Goal: Information Seeking & Learning: Learn about a topic

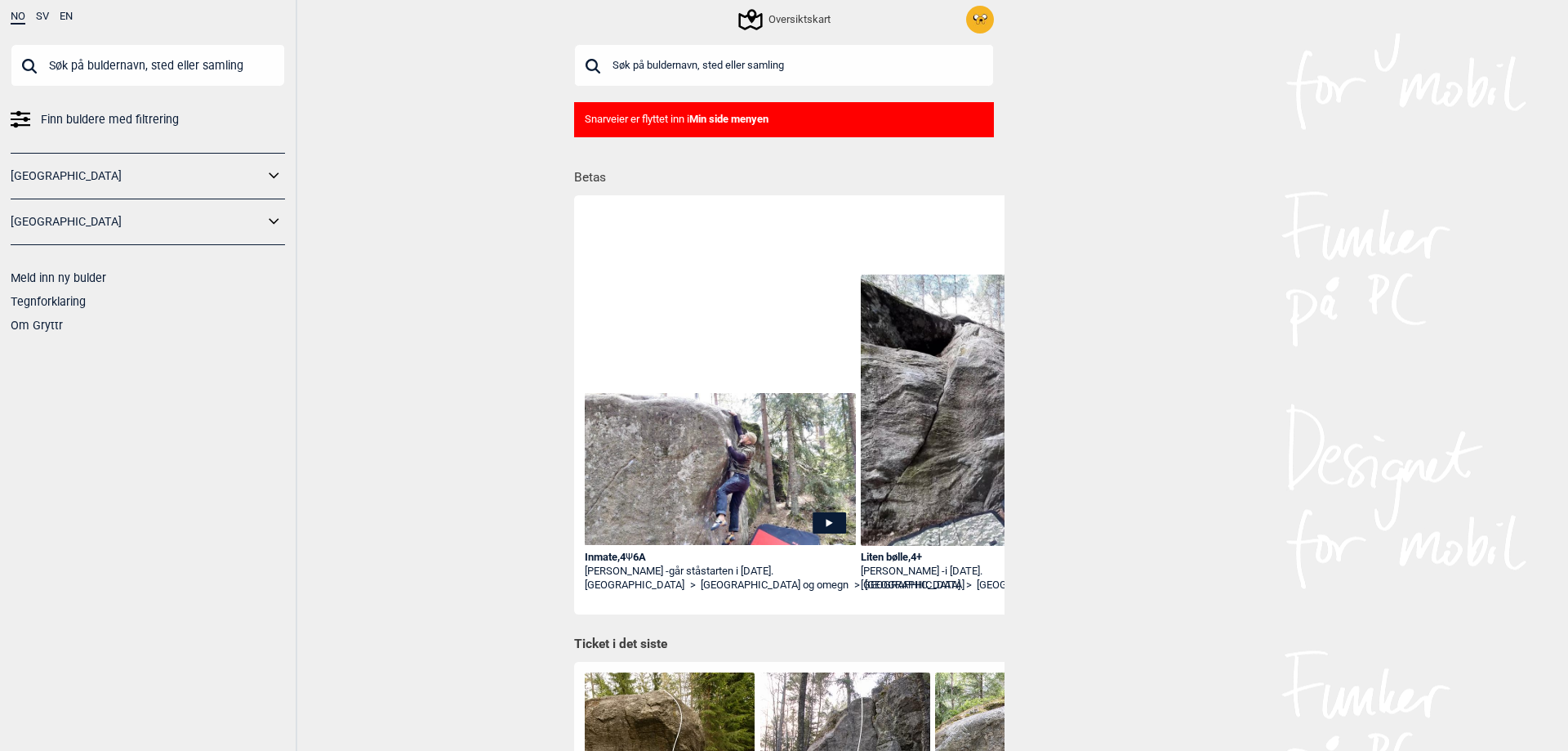
drag, startPoint x: 362, startPoint y: 384, endPoint x: 472, endPoint y: 294, distance: 142.1
click at [363, 384] on div "NO SV EN Finn buldere med filtrering [GEOGRAPHIC_DATA] [GEOGRAPHIC_DATA] Meld i…" at bounding box center [784, 375] width 1568 height 751
click at [672, 59] on input "text" at bounding box center [784, 66] width 419 height 43
click at [450, 141] on div "NO SV EN Finn buldere med filtrering [GEOGRAPHIC_DATA] [GEOGRAPHIC_DATA] Meld i…" at bounding box center [784, 375] width 1568 height 751
click at [707, 47] on input "text" at bounding box center [784, 66] width 419 height 43
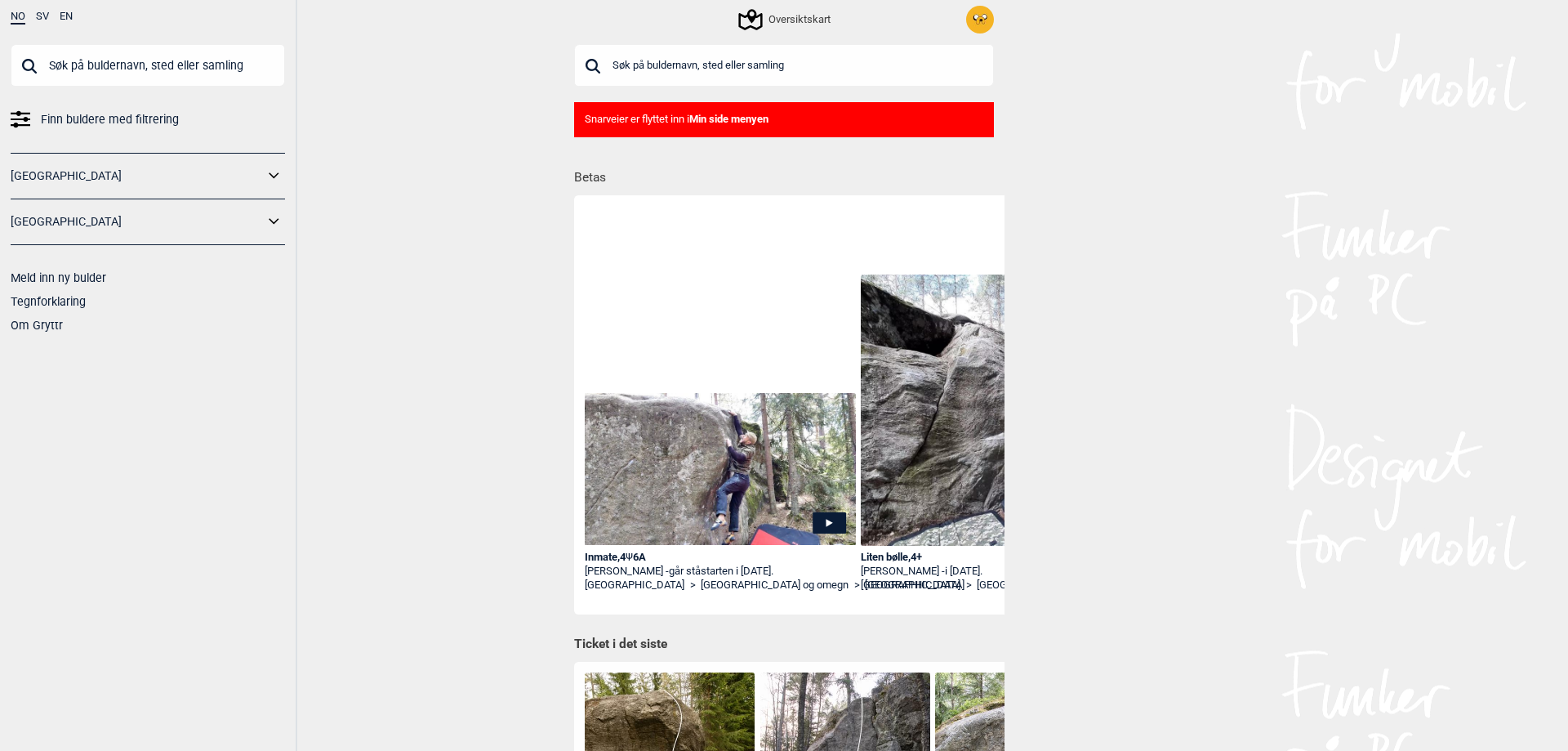
click at [477, 176] on div "NO SV EN Finn buldere med filtrering [GEOGRAPHIC_DATA] [GEOGRAPHIC_DATA] Meld i…" at bounding box center [784, 375] width 1568 height 751
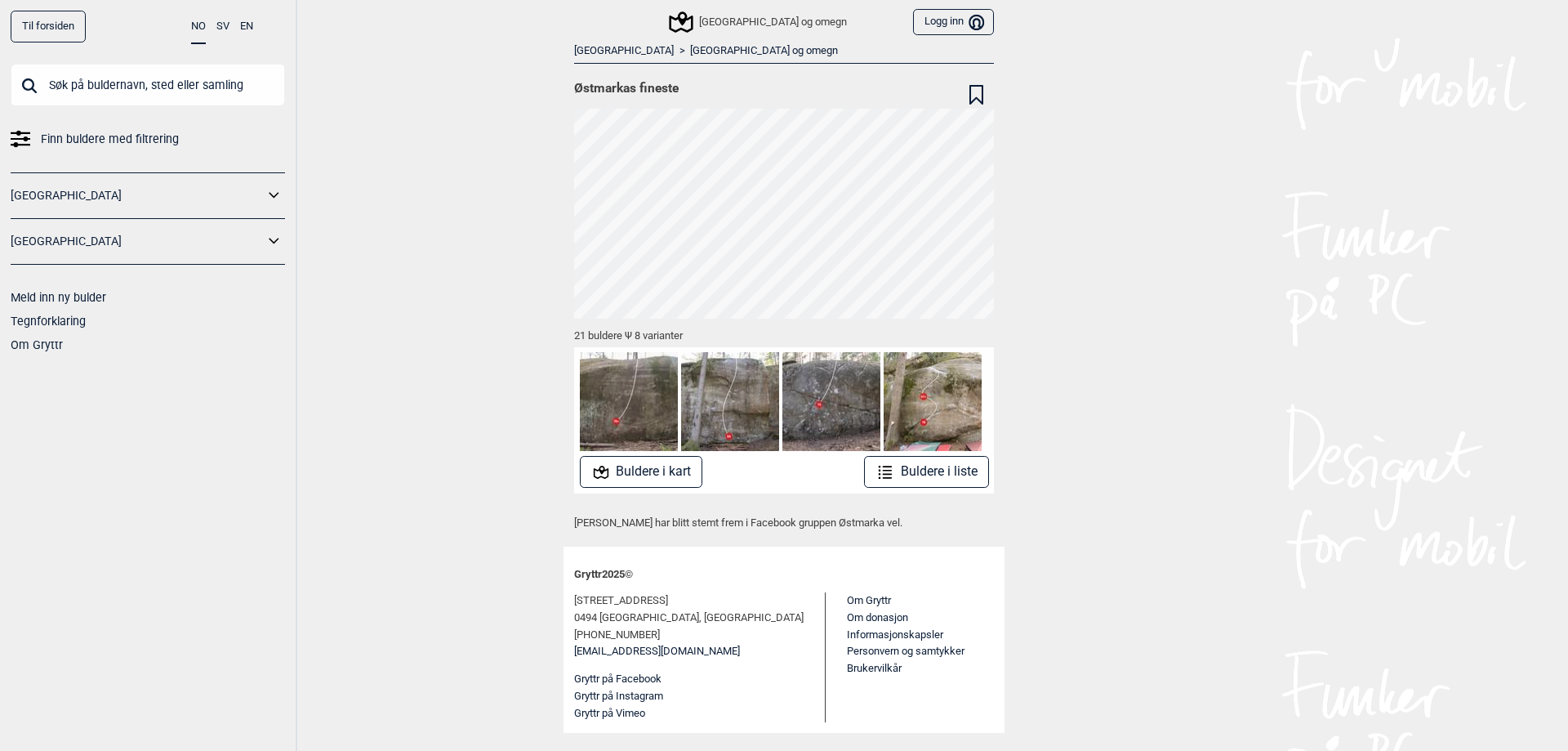
drag, startPoint x: 391, startPoint y: 442, endPoint x: 406, endPoint y: 428, distance: 20.5
click at [392, 442] on div "Til forsiden NO SV EN Finn buldere med filtrering Norge Sverige Meld inn ny bul…" at bounding box center [784, 375] width 1568 height 751
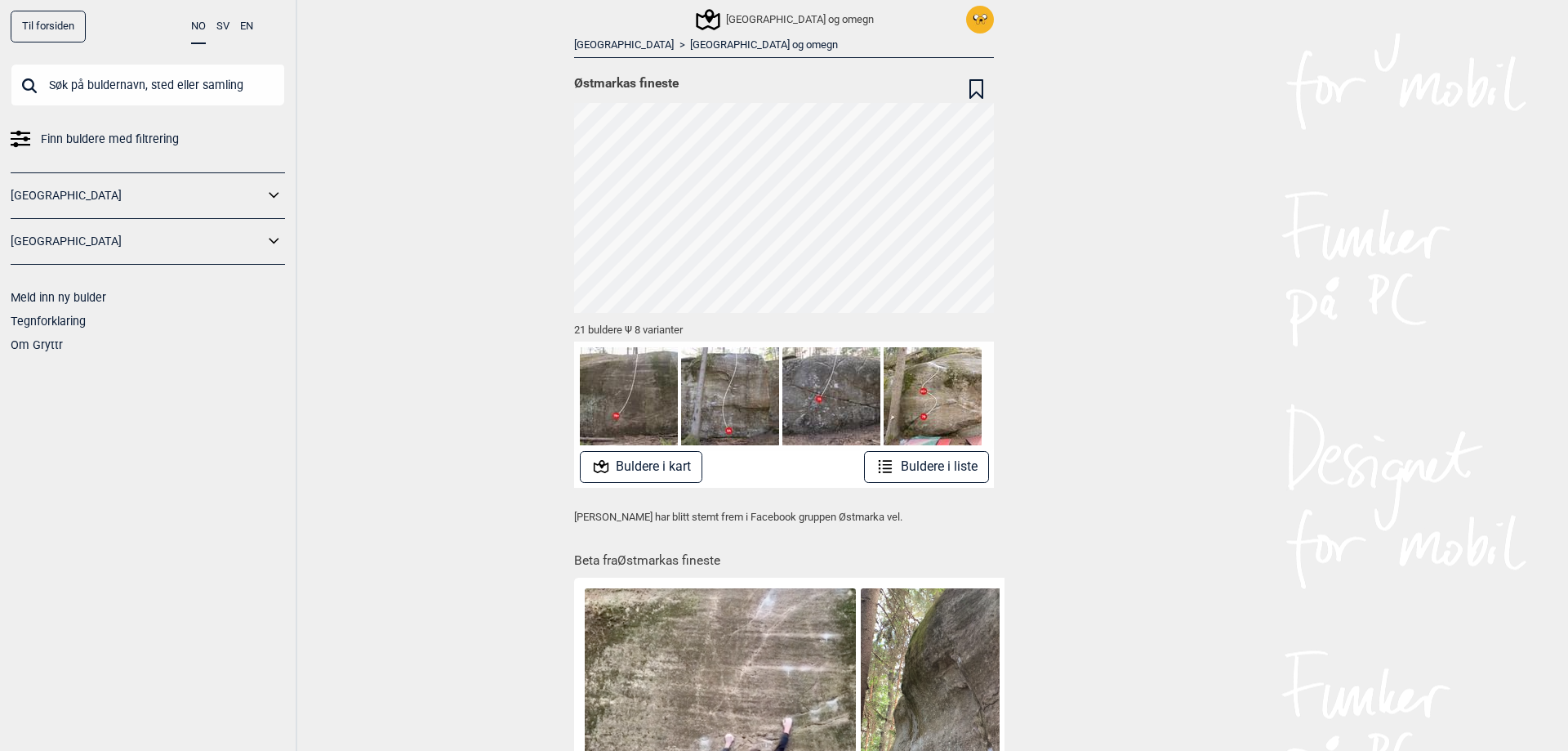
click at [906, 467] on button "Buldere i liste" at bounding box center [926, 467] width 125 height 32
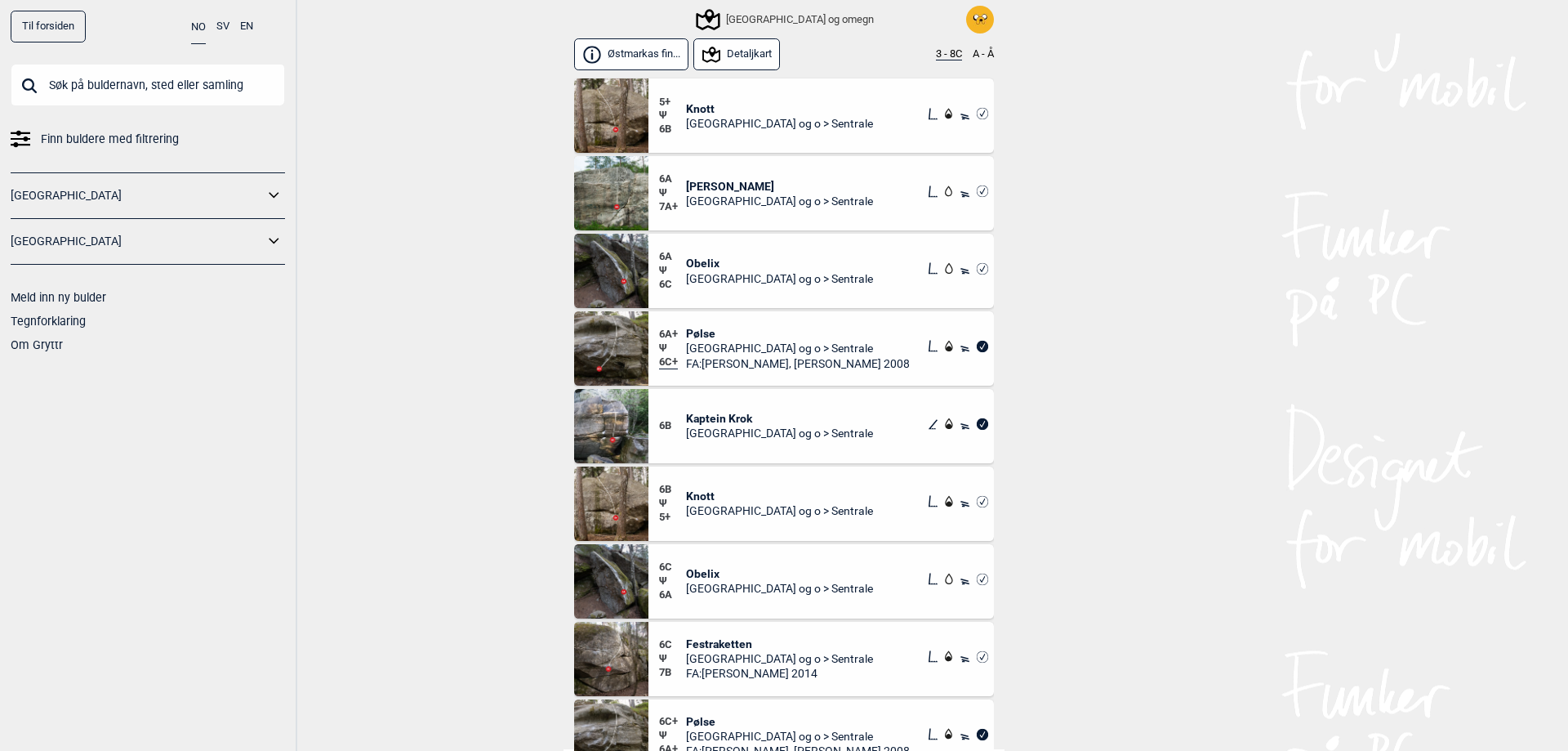
drag, startPoint x: 864, startPoint y: 455, endPoint x: 441, endPoint y: 393, distance: 427.5
click at [441, 393] on div "Til forsiden NO SV EN Finn buldere med filtrering Norge Sverige Meld inn ny bul…" at bounding box center [784, 375] width 1568 height 751
drag, startPoint x: 851, startPoint y: 452, endPoint x: 332, endPoint y: 388, distance: 522.9
click at [332, 388] on div "Til forsiden NO SV EN Finn buldere med filtrering Norge Sverige Meld inn ny bul…" at bounding box center [784, 375] width 1568 height 751
drag, startPoint x: 1141, startPoint y: 425, endPoint x: 473, endPoint y: 393, distance: 668.8
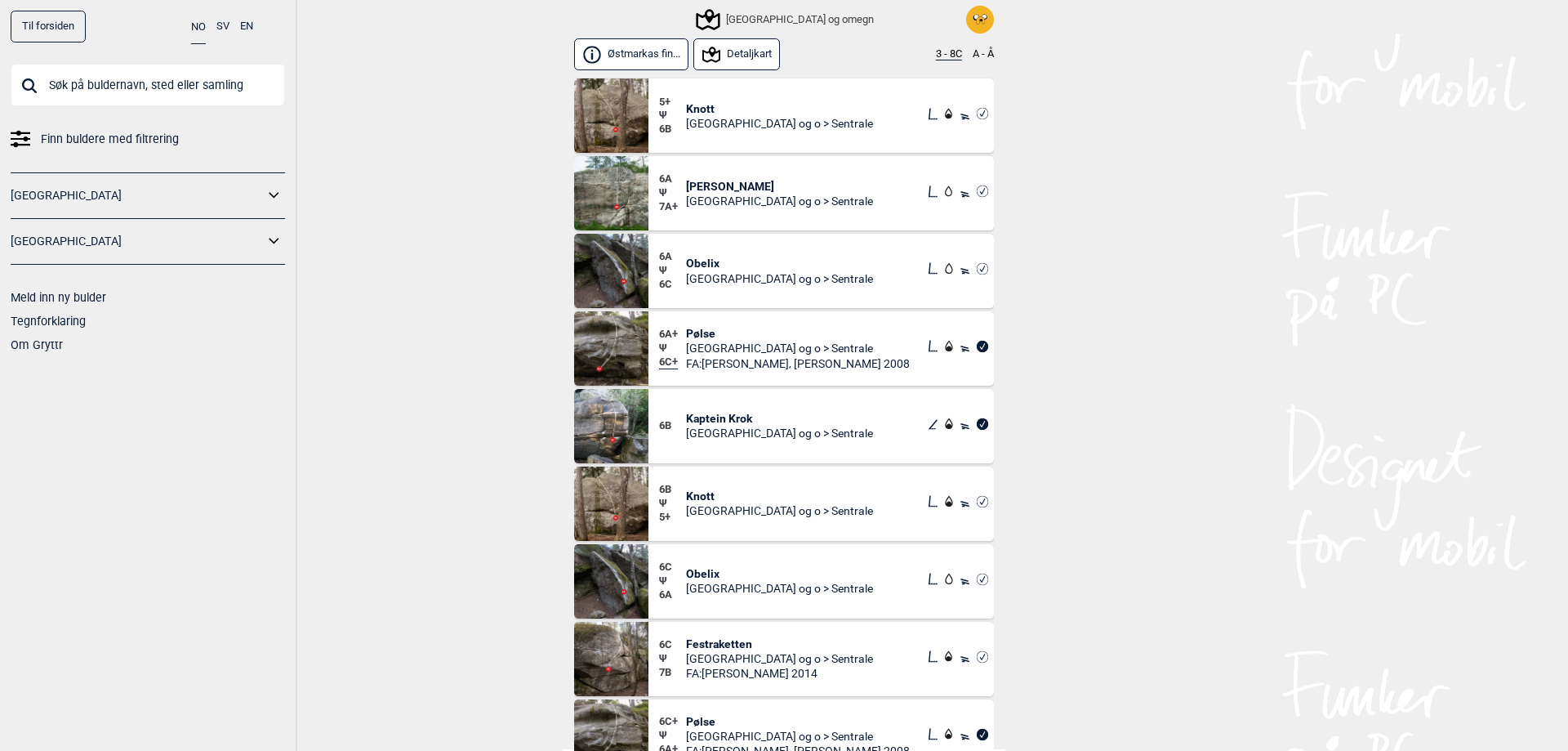
click at [494, 388] on div "Til forsiden NO SV EN Finn buldere med filtrering Norge Sverige Meld inn ny bul…" at bounding box center [784, 375] width 1568 height 751
click at [450, 403] on div "Til forsiden NO SV EN Finn buldere med filtrering Norge Sverige Meld inn ny bul…" at bounding box center [784, 375] width 1568 height 751
drag, startPoint x: 485, startPoint y: 410, endPoint x: 1080, endPoint y: 442, distance: 595.9
click at [1080, 442] on div "Til forsiden NO SV EN Finn buldere med filtrering Norge Sverige Meld inn ny bul…" at bounding box center [784, 375] width 1568 height 751
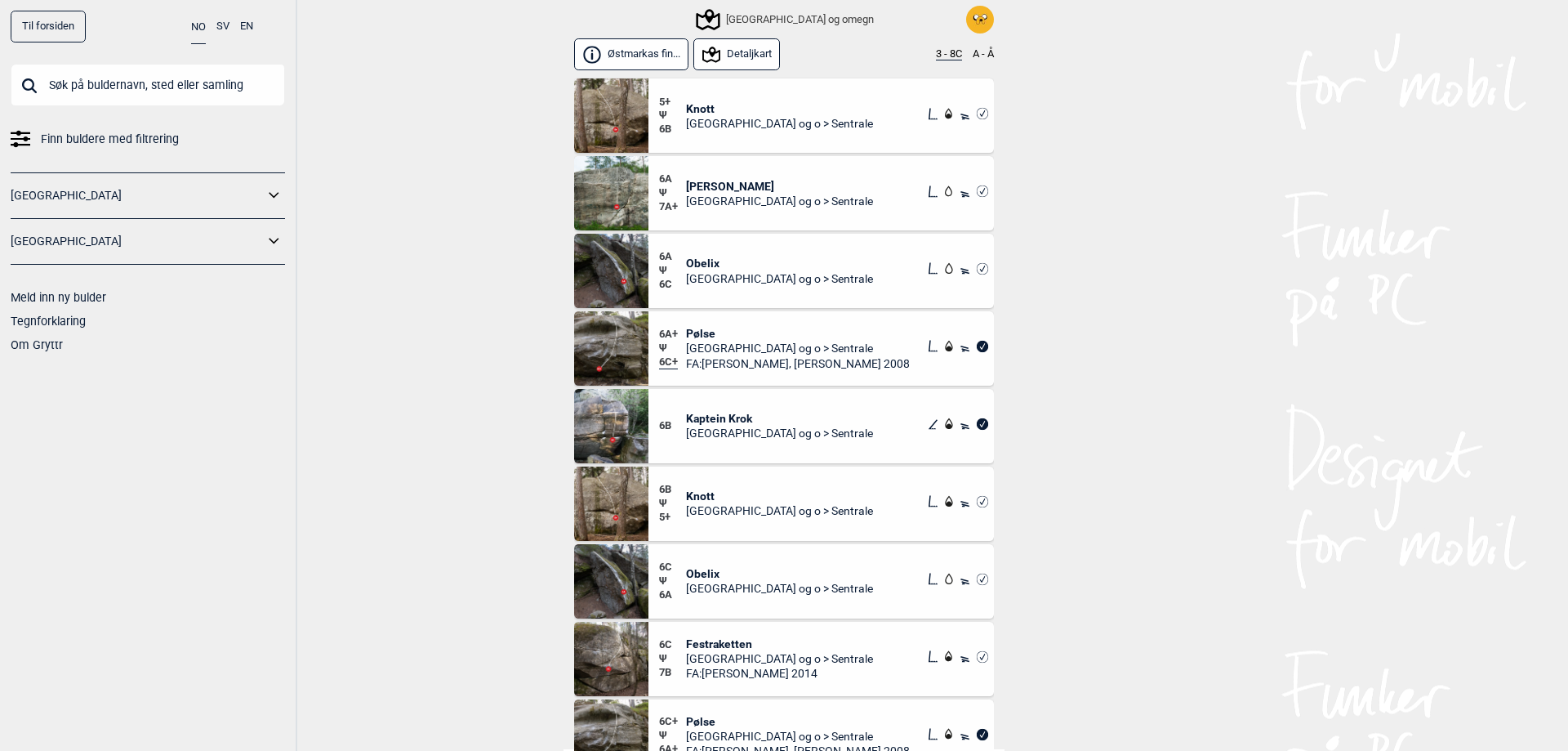
drag, startPoint x: 1062, startPoint y: 460, endPoint x: 470, endPoint y: 385, distance: 596.7
click at [475, 385] on div "Til forsiden NO SV EN Finn buldere med filtrering Norge Sverige Meld inn ny bul…" at bounding box center [784, 375] width 1568 height 751
click at [427, 389] on div "Til forsiden NO SV EN Finn buldere med filtrering Norge Sverige Meld inn ny bul…" at bounding box center [784, 375] width 1568 height 751
drag, startPoint x: 478, startPoint y: 608, endPoint x: 1230, endPoint y: 570, distance: 753.0
click at [1230, 570] on div "Til forsiden NO SV EN Finn buldere med filtrering Norge Sverige Meld inn ny bul…" at bounding box center [784, 375] width 1568 height 751
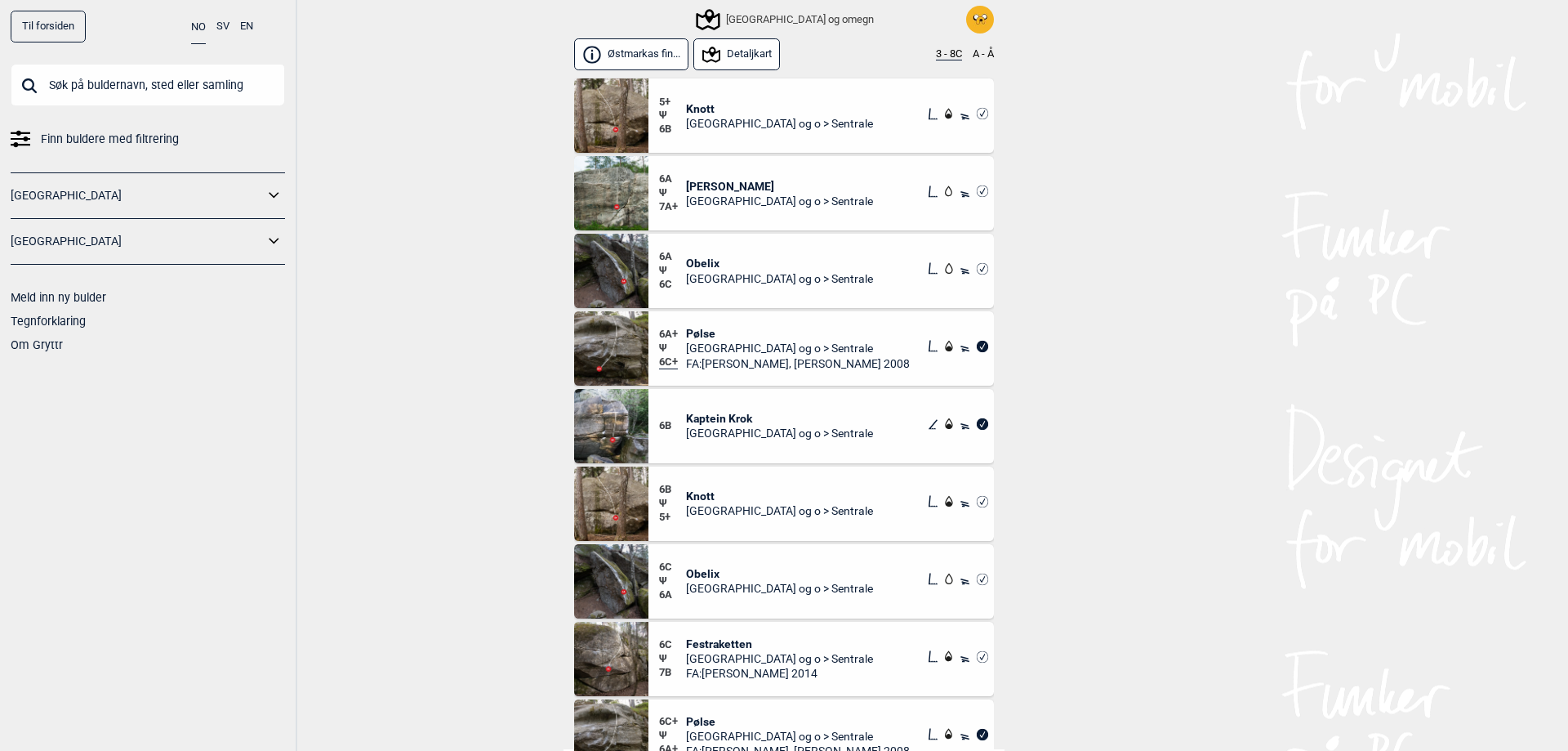
drag, startPoint x: 1131, startPoint y: 623, endPoint x: 1133, endPoint y: 631, distance: 8.2
click at [1130, 623] on div "Til forsiden NO SV EN Finn buldere med filtrering Norge Sverige Meld inn ny bul…" at bounding box center [784, 375] width 1568 height 751
drag, startPoint x: 640, startPoint y: 491, endPoint x: 388, endPoint y: 391, distance: 271.1
click at [388, 391] on div "Til forsiden NO SV EN Finn buldere med filtrering Norge Sverige Meld inn ny bul…" at bounding box center [784, 375] width 1568 height 751
click at [415, 409] on div "Til forsiden NO SV EN Finn buldere med filtrering Norge Sverige Meld inn ny bul…" at bounding box center [784, 375] width 1568 height 751
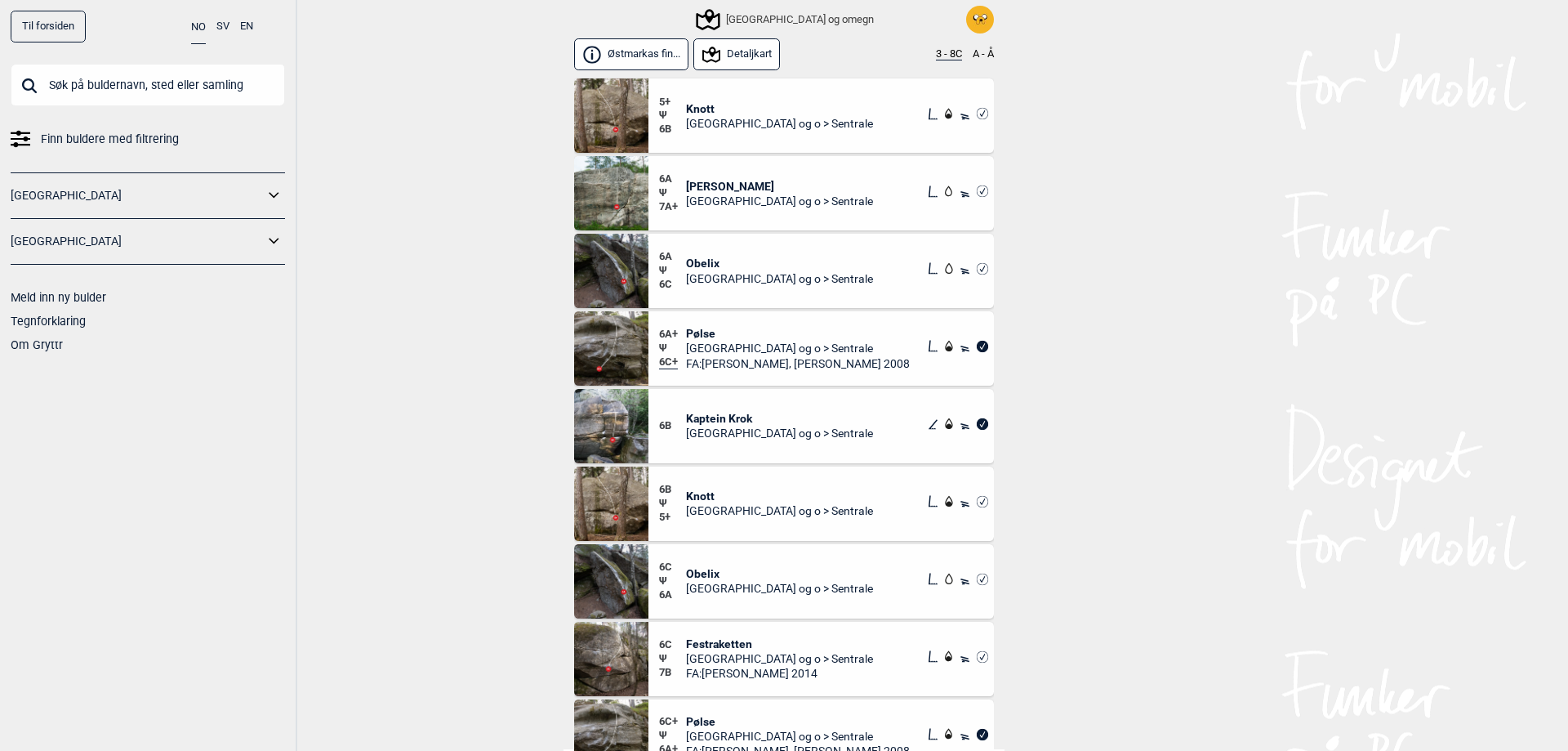
drag, startPoint x: 597, startPoint y: 191, endPoint x: 1364, endPoint y: 235, distance: 768.3
click at [1365, 235] on div "Til forsiden NO SV EN Finn buldere med filtrering Norge Sverige Meld inn ny bul…" at bounding box center [784, 375] width 1568 height 751
click at [1098, 266] on div "Til forsiden NO SV EN Finn buldere med filtrering Norge Sverige Meld inn ny bul…" at bounding box center [784, 375] width 1568 height 751
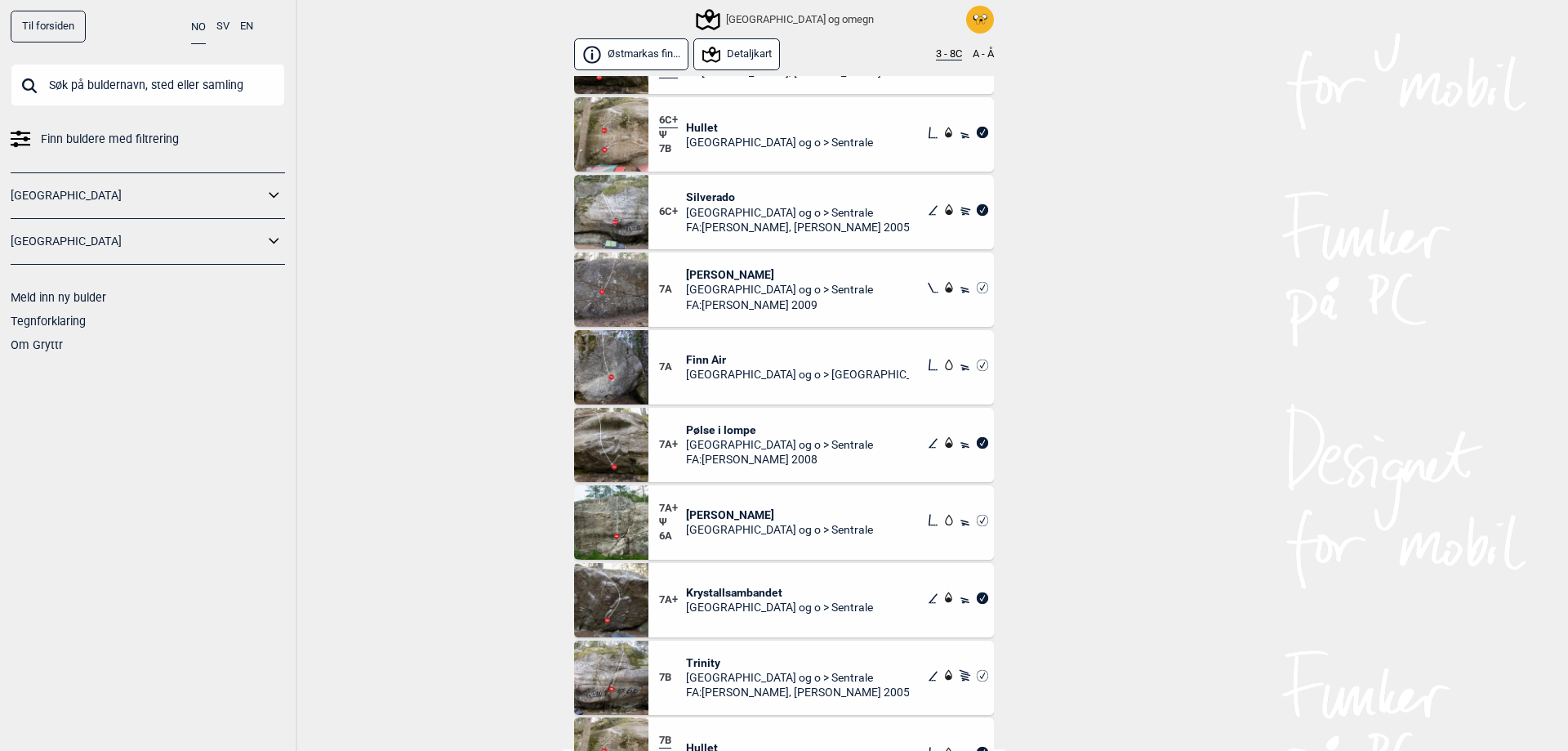
scroll to position [817, 0]
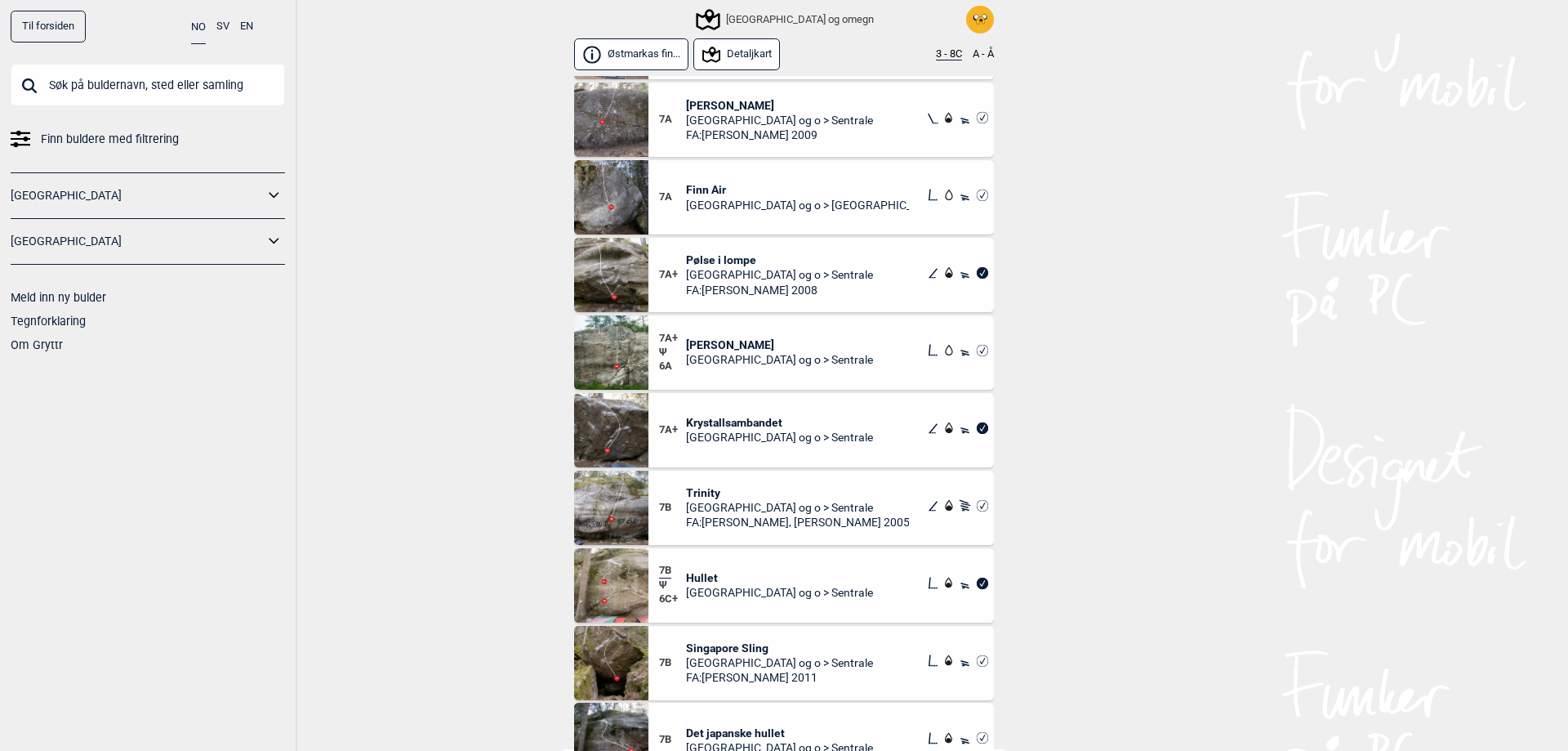
drag, startPoint x: 862, startPoint y: 621, endPoint x: 384, endPoint y: 571, distance: 480.6
click at [384, 574] on div "Til forsiden NO SV EN Finn buldere med filtrering Norge Sverige Meld inn ny bul…" at bounding box center [784, 375] width 1568 height 751
drag, startPoint x: 457, startPoint y: 572, endPoint x: 1162, endPoint y: 628, distance: 707.2
click at [1168, 628] on div "Til forsiden NO SV EN Finn buldere med filtrering Norge Sverige Meld inn ny bul…" at bounding box center [784, 375] width 1568 height 751
click at [1162, 628] on div "Til forsiden NO SV EN Finn buldere med filtrering Norge Sverige Meld inn ny bul…" at bounding box center [784, 375] width 1568 height 751
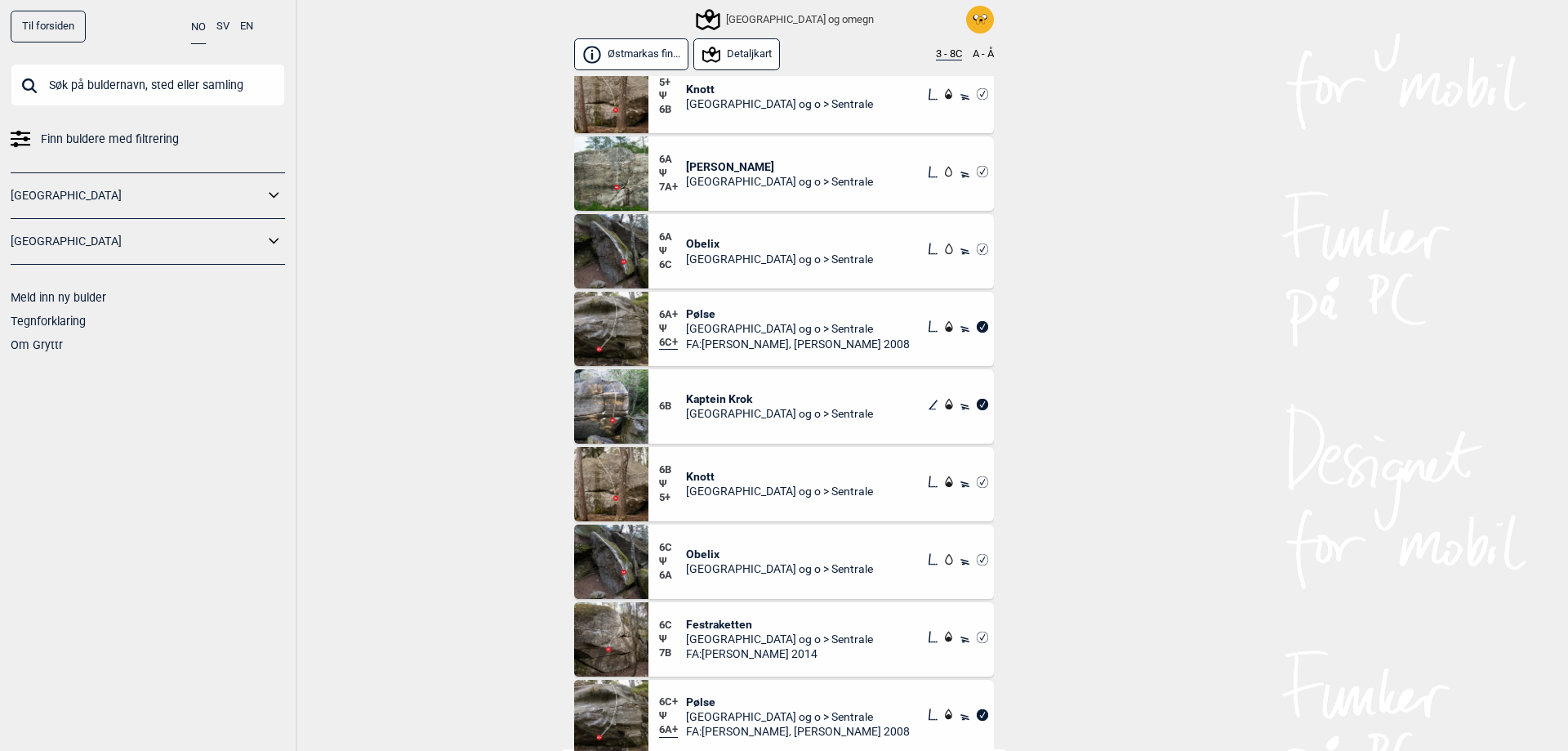
scroll to position [0, 0]
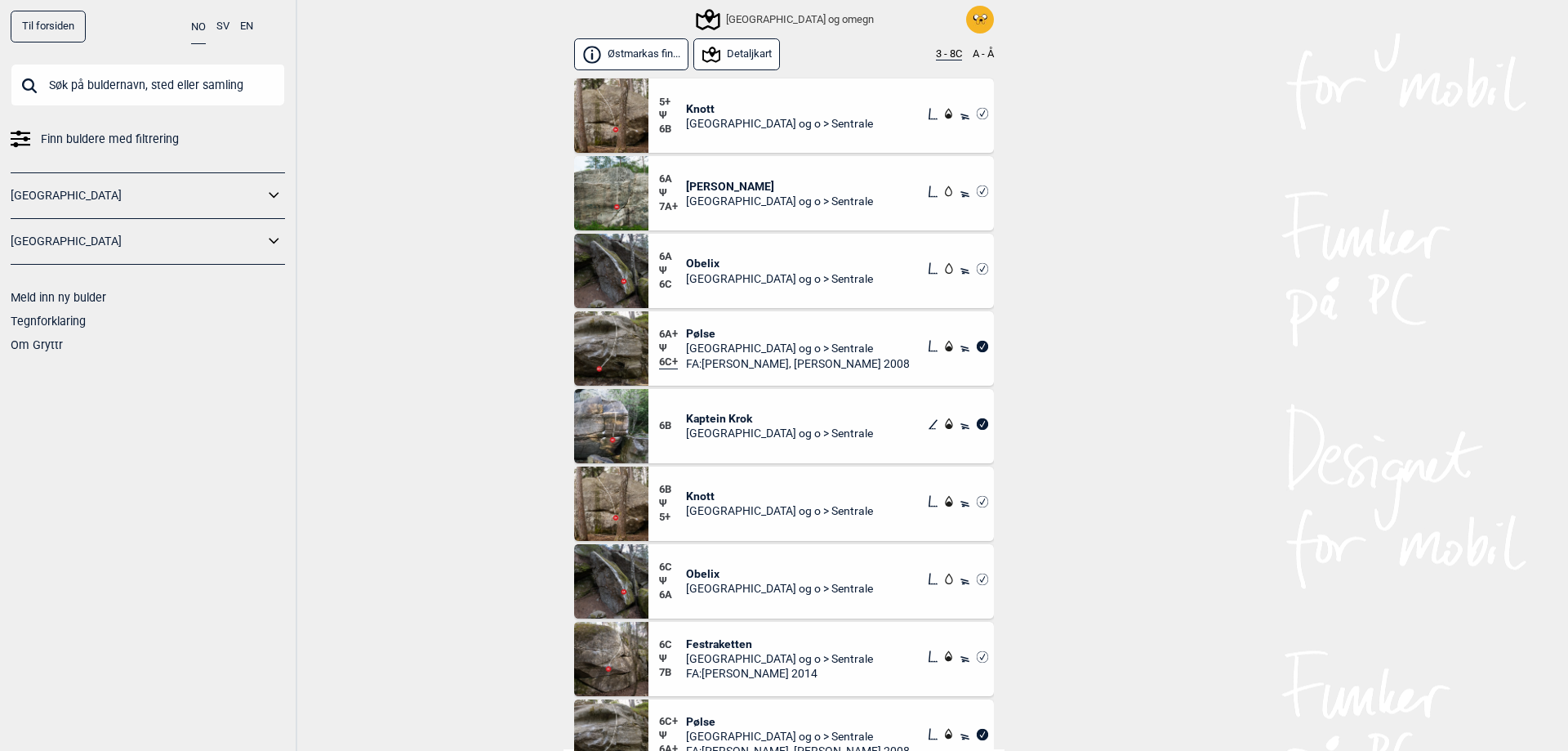
drag, startPoint x: 829, startPoint y: 283, endPoint x: 355, endPoint y: 253, distance: 474.9
click at [368, 237] on div "Til forsiden NO SV EN Finn buldere med filtrering Norge Sverige Meld inn ny bul…" at bounding box center [784, 375] width 1568 height 751
drag, startPoint x: 376, startPoint y: 260, endPoint x: 1123, endPoint y: 336, distance: 750.9
click at [1134, 304] on div "Til forsiden NO SV EN Finn buldere med filtrering Norge Sverige Meld inn ny bul…" at bounding box center [784, 375] width 1568 height 751
click at [1120, 342] on div "Til forsiden NO SV EN Finn buldere med filtrering Norge Sverige Meld inn ny bul…" at bounding box center [784, 375] width 1568 height 751
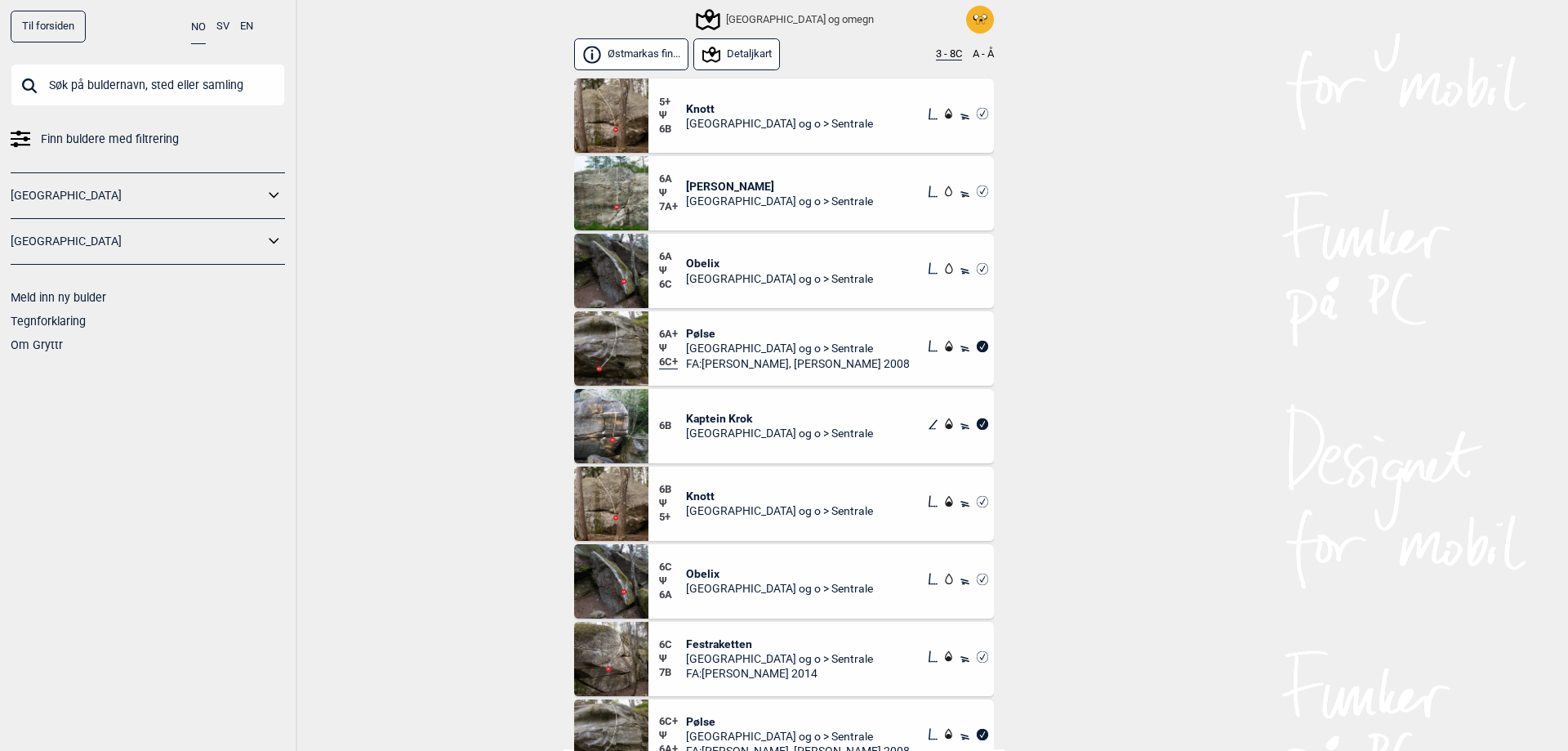
drag, startPoint x: 1123, startPoint y: 357, endPoint x: 493, endPoint y: 218, distance: 645.2
click at [493, 218] on div "Til forsiden NO SV EN Finn buldere med filtrering Norge Sverige Meld inn ny bul…" at bounding box center [784, 375] width 1568 height 751
drag, startPoint x: 356, startPoint y: 216, endPoint x: 373, endPoint y: 216, distance: 17.0
click at [357, 216] on div "Til forsiden NO SV EN Finn buldere med filtrering Norge Sverige Meld inn ny bul…" at bounding box center [784, 375] width 1568 height 751
drag, startPoint x: 434, startPoint y: 216, endPoint x: 1321, endPoint y: 580, distance: 958.8
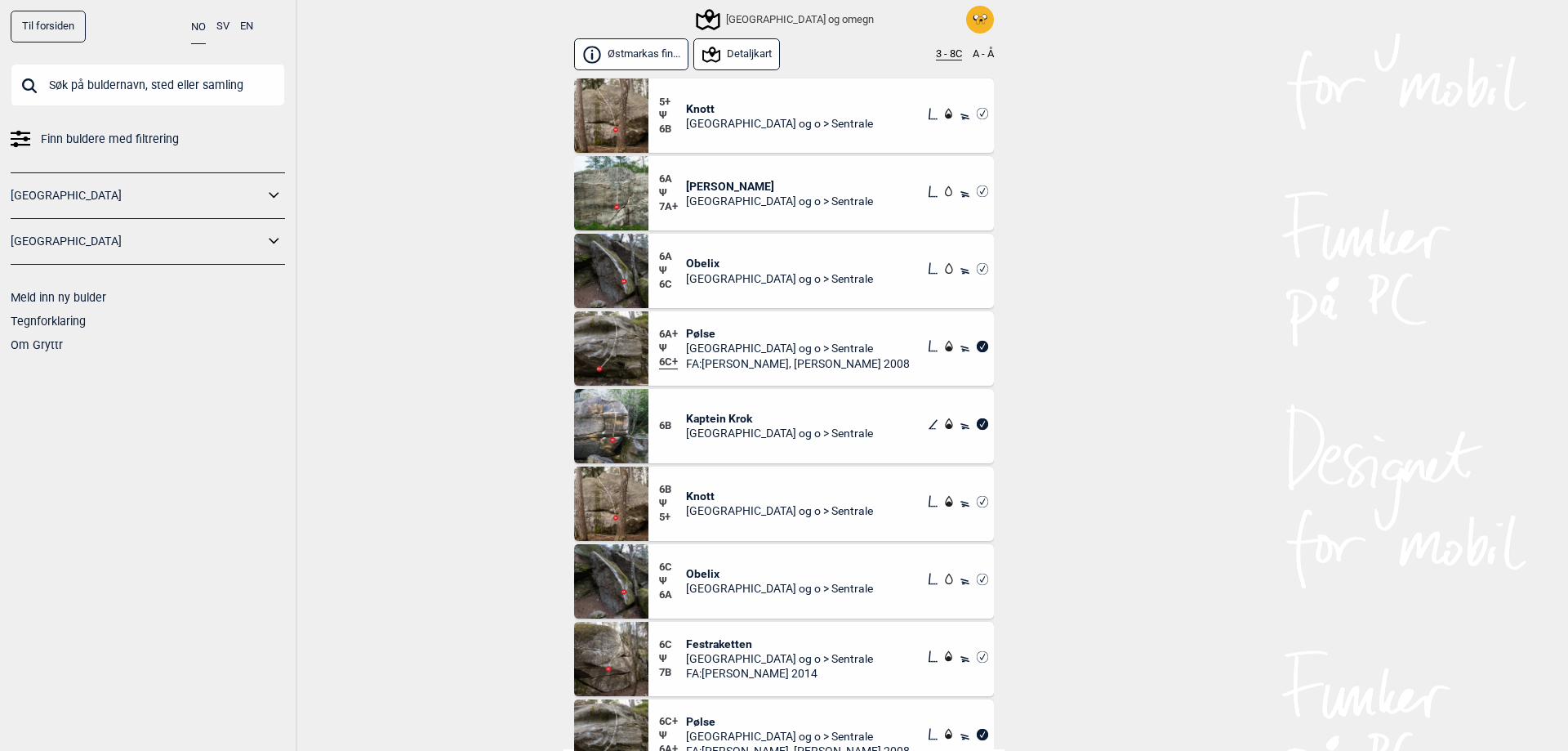
click at [1321, 580] on div "Til forsiden NO SV EN Finn buldere med filtrering Norge Sverige Meld inn ny bul…" at bounding box center [784, 375] width 1568 height 751
drag, startPoint x: 1241, startPoint y: 342, endPoint x: 378, endPoint y: 270, distance: 866.0
click at [378, 270] on div "Til forsiden NO SV EN Finn buldere med filtrering Norge Sverige Meld inn ny bul…" at bounding box center [784, 375] width 1568 height 751
click at [564, 322] on div "Østmarkas fin... Detaljkart 3 - 8C A - Å 5+ Ψ 6B Knott Oslo og o > Sentrale 6A …" at bounding box center [784, 391] width 441 height 716
drag, startPoint x: 395, startPoint y: 494, endPoint x: 1189, endPoint y: 531, distance: 794.9
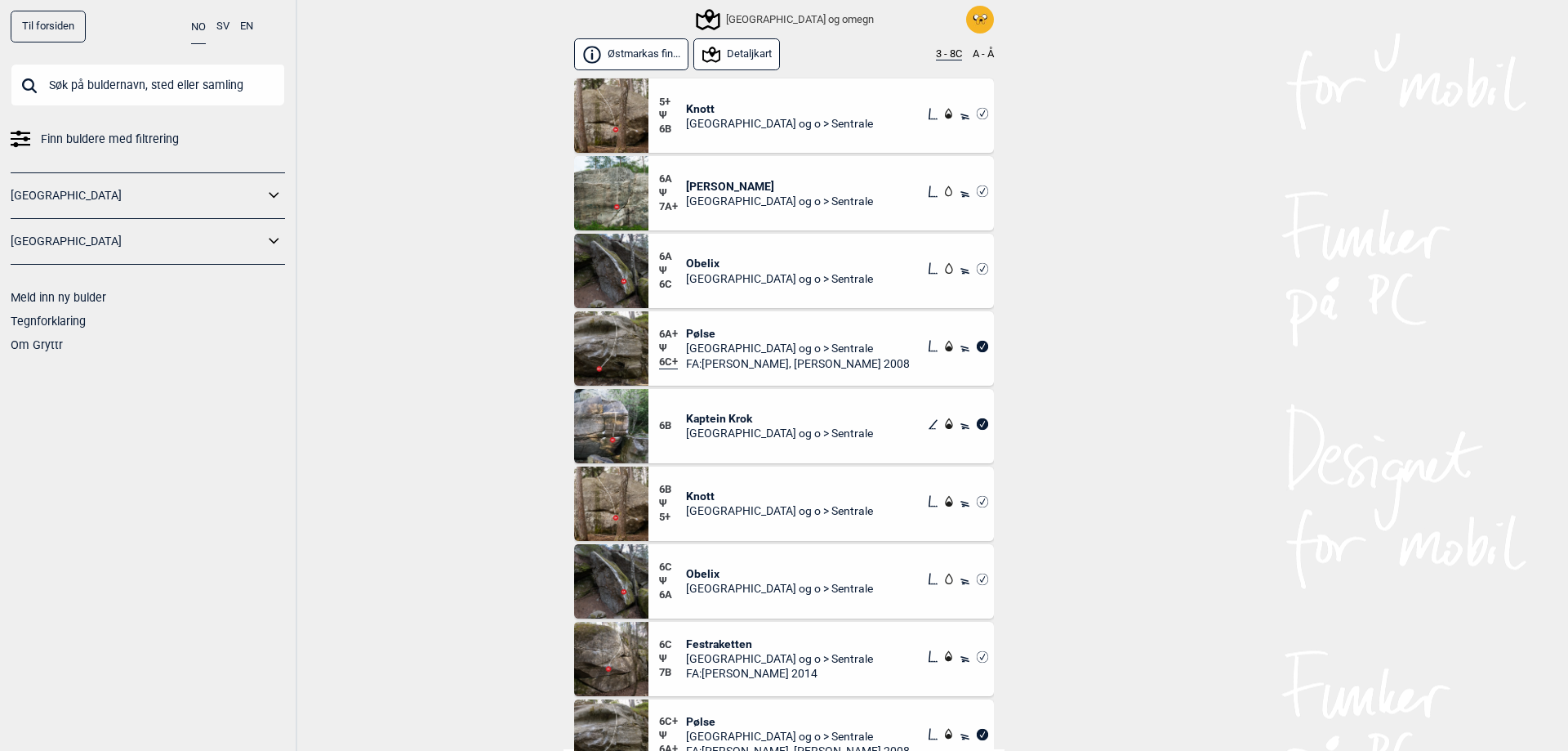
click at [1188, 531] on div "Til forsiden NO SV EN Finn buldere med filtrering Norge Sverige Meld inn ny bul…" at bounding box center [784, 375] width 1568 height 751
drag, startPoint x: 1143, startPoint y: 481, endPoint x: 1139, endPoint y: 472, distance: 9.8
click at [1143, 478] on div "Til forsiden NO SV EN Finn buldere med filtrering Norge Sverige Meld inn ny bul…" at bounding box center [784, 375] width 1568 height 751
drag, startPoint x: 893, startPoint y: 391, endPoint x: 316, endPoint y: 313, distance: 582.2
click at [319, 310] on div "Til forsiden NO SV EN Finn buldere med filtrering Norge Sverige Meld inn ny bul…" at bounding box center [784, 375] width 1568 height 751
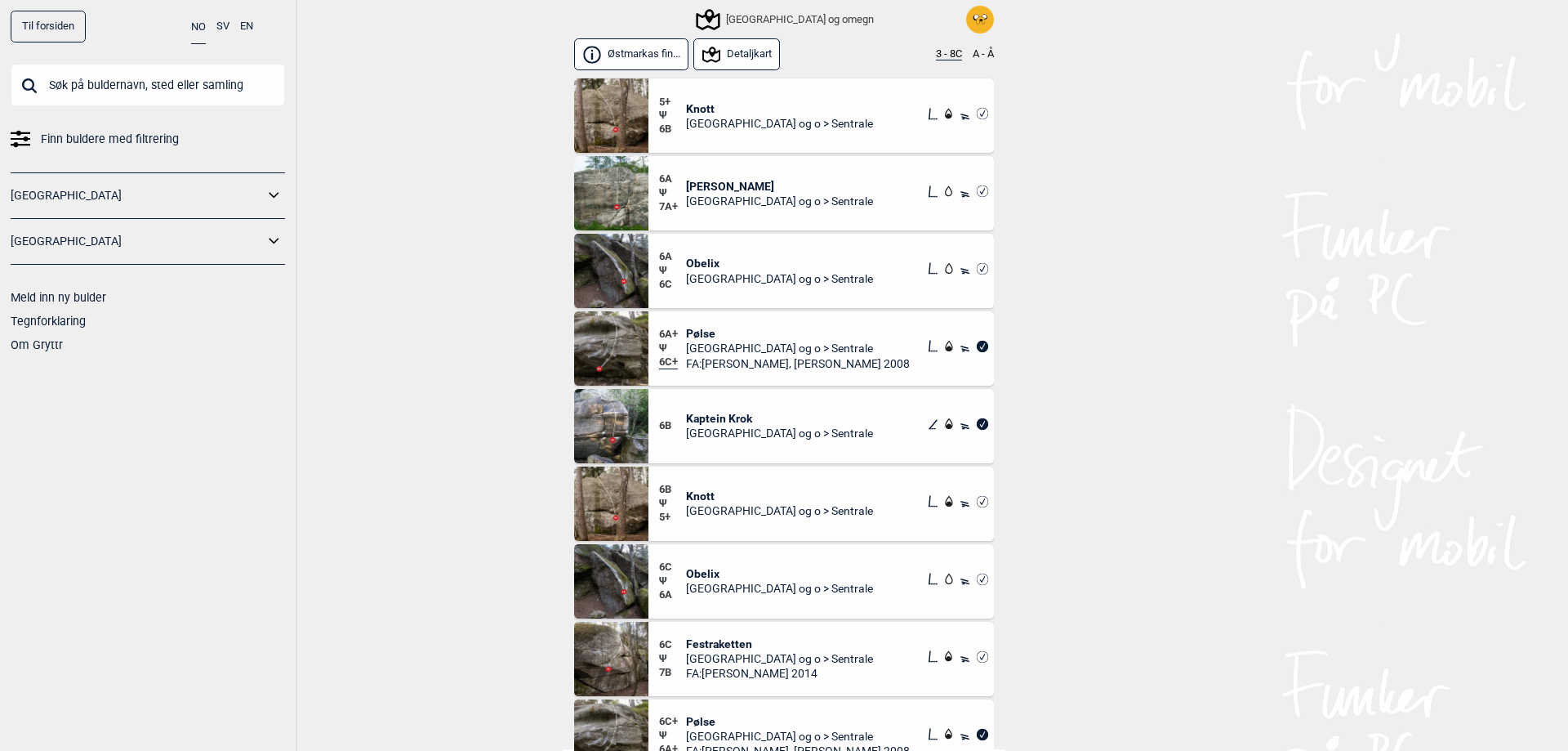
click at [389, 326] on div "Til forsiden NO SV EN Finn buldere med filtrering Norge Sverige Meld inn ny bul…" at bounding box center [784, 375] width 1568 height 751
